Goal: Task Accomplishment & Management: Manage account settings

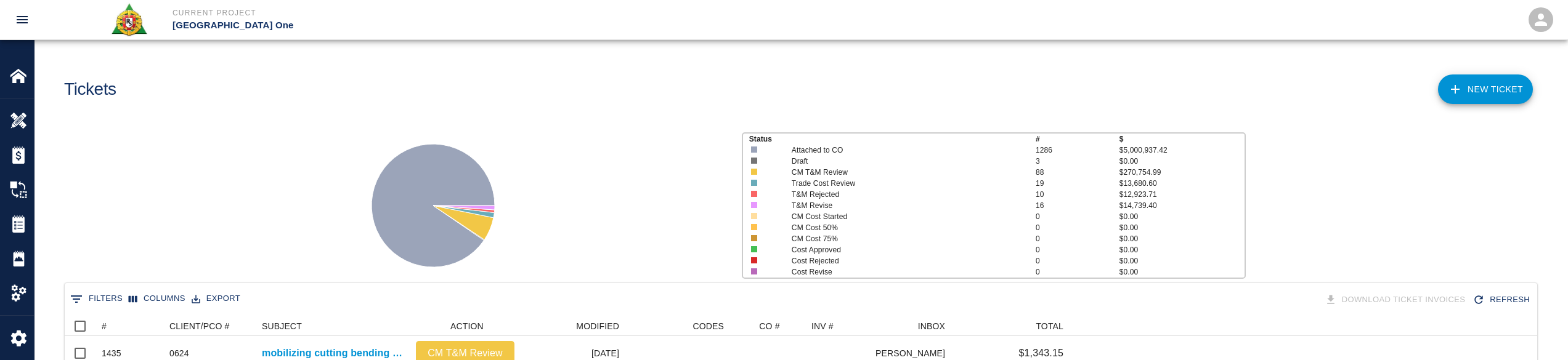
scroll to position [700, 1464]
click at [117, 327] on icon "Sort" at bounding box center [114, 325] width 11 height 11
click at [177, 183] on div "Status # $ Attached to CO 1286 $5,000,937.42 Draft 3 $0.00 CM T&M Review 88 $27…" at bounding box center [796, 201] width 1543 height 164
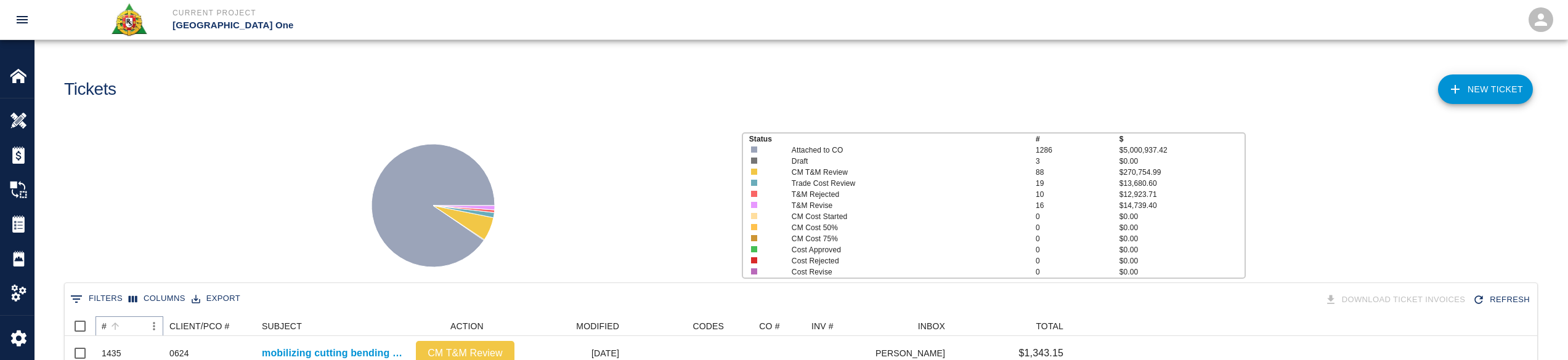
click at [110, 325] on icon "Sort" at bounding box center [114, 325] width 11 height 11
